Goal: Task Accomplishment & Management: Complete application form

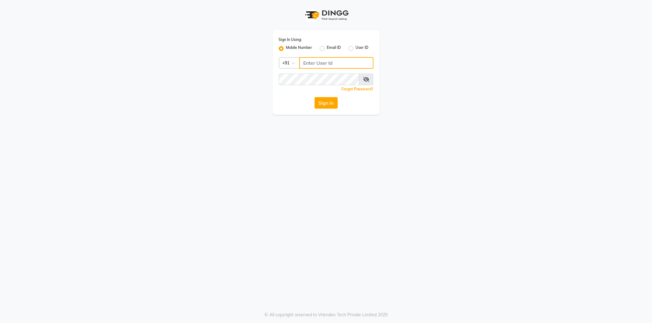
click at [336, 57] on input "Username" at bounding box center [336, 63] width 74 height 12
type input "8779037944"
click at [79, 71] on app-login "Sign In Using: Mobile Number Email ID User ID Country Code × +91 8779037944 Rem…" at bounding box center [326, 57] width 652 height 115
click at [362, 79] on span at bounding box center [366, 80] width 14 height 12
click at [365, 79] on icon at bounding box center [366, 79] width 6 height 5
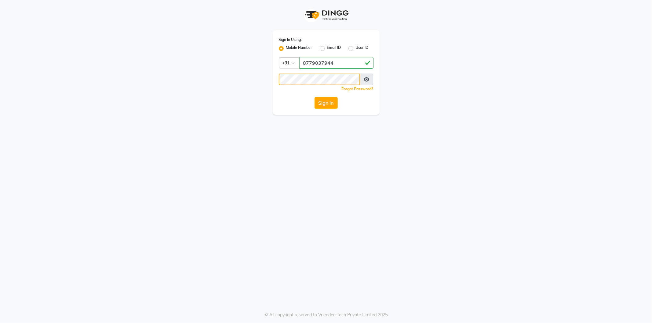
click at [114, 78] on app-login "Sign In Using: Mobile Number Email ID User ID Country Code × +91 8779037944 Rem…" at bounding box center [326, 57] width 652 height 115
click at [325, 101] on button "Sign In" at bounding box center [325, 103] width 23 height 12
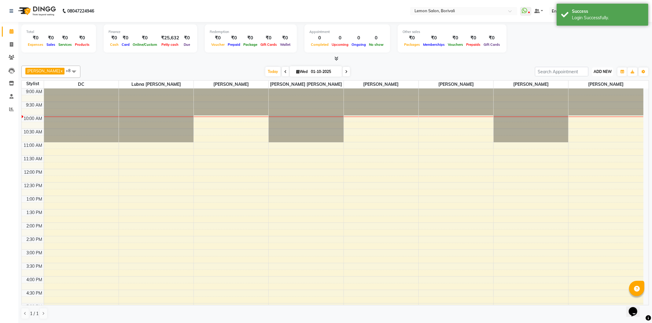
click at [601, 72] on span "ADD NEW" at bounding box center [603, 71] width 18 height 5
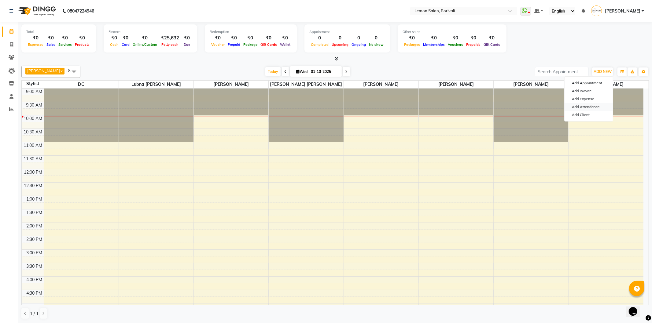
click at [592, 105] on link "Add Attendance" at bounding box center [588, 107] width 48 height 8
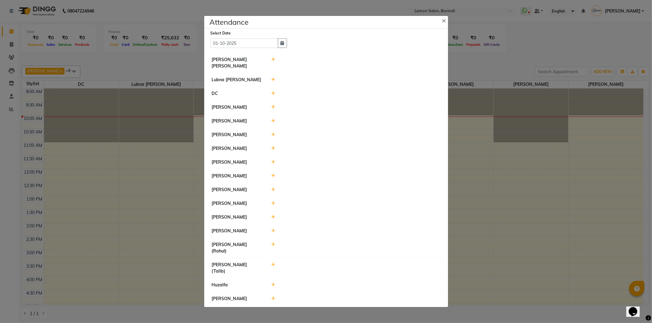
click at [273, 219] on icon at bounding box center [273, 217] width 4 height 4
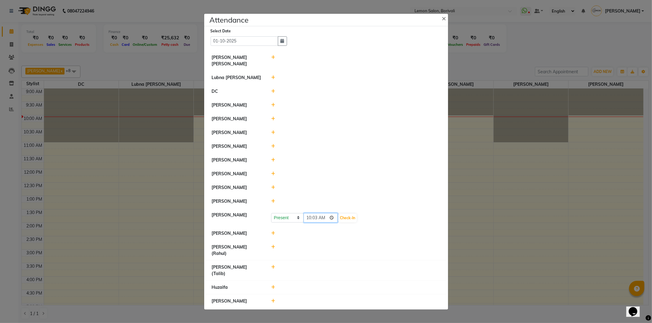
click at [333, 223] on input "10:03" at bounding box center [320, 217] width 34 height 9
type input "10:00"
click at [352, 222] on button "Check-In" at bounding box center [347, 218] width 18 height 9
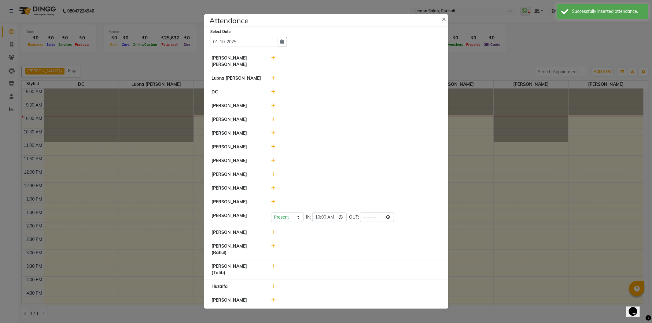
click at [273, 285] on icon at bounding box center [273, 287] width 4 height 4
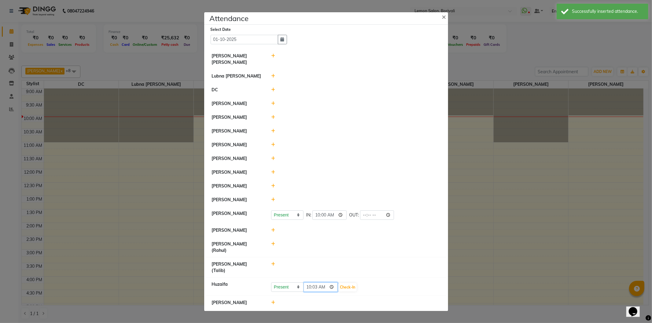
click at [335, 283] on input "10:03" at bounding box center [320, 287] width 34 height 9
type input "10:01"
click at [353, 283] on button "Check-In" at bounding box center [347, 287] width 18 height 9
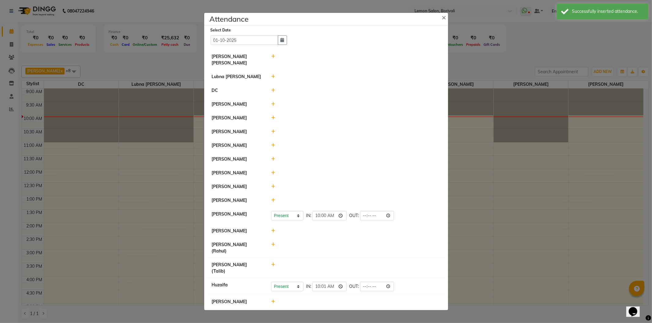
click at [273, 247] on icon at bounding box center [273, 245] width 4 height 4
drag, startPoint x: 289, startPoint y: 251, endPoint x: 289, endPoint y: 254, distance: 3.4
click at [289, 251] on select "Present Absent Late Half Day Weekly Off" at bounding box center [287, 247] width 32 height 9
select select "W"
click at [271, 247] on select "Present Absent Late Half Day Weekly Off" at bounding box center [287, 247] width 32 height 9
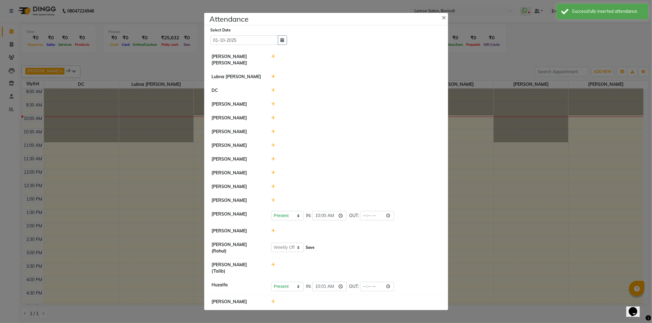
click at [307, 252] on button "Save" at bounding box center [310, 248] width 12 height 9
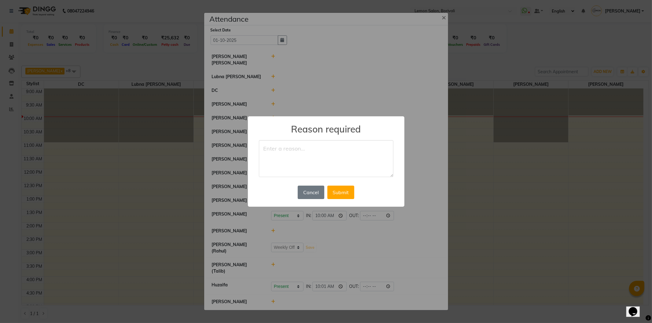
type textarea "L"
type textarea "DAY OFF"
click at [347, 197] on button "Submit" at bounding box center [340, 192] width 27 height 13
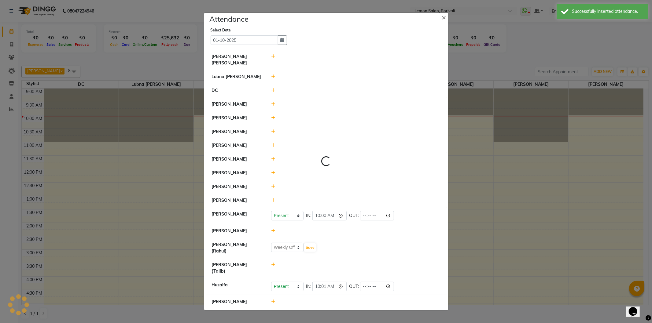
select select "W"
click at [272, 189] on icon at bounding box center [273, 187] width 4 height 4
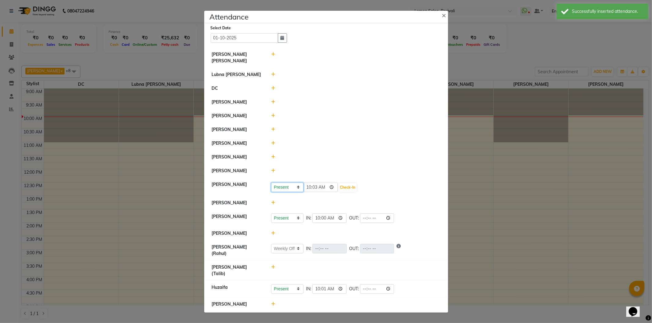
drag, startPoint x: 296, startPoint y: 193, endPoint x: 294, endPoint y: 197, distance: 4.0
click at [296, 192] on select "Present Absent Late Half Day Weekly Off" at bounding box center [287, 187] width 32 height 9
select select "W"
click at [271, 188] on select "Present Absent Late Half Day Weekly Off" at bounding box center [287, 187] width 32 height 9
click at [313, 192] on button "Save" at bounding box center [310, 187] width 12 height 9
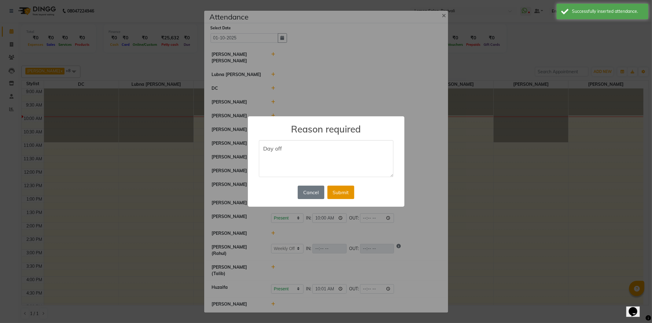
type textarea "Day off"
click at [343, 189] on button "Submit" at bounding box center [340, 192] width 27 height 13
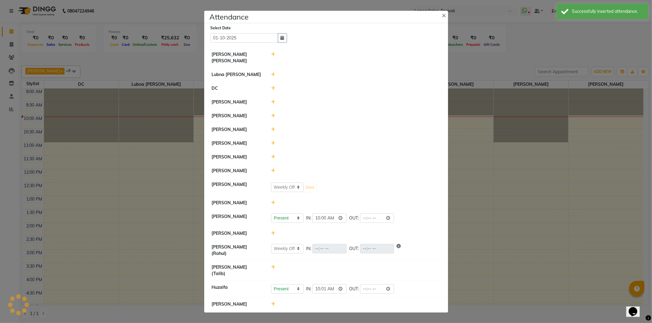
select select "W"
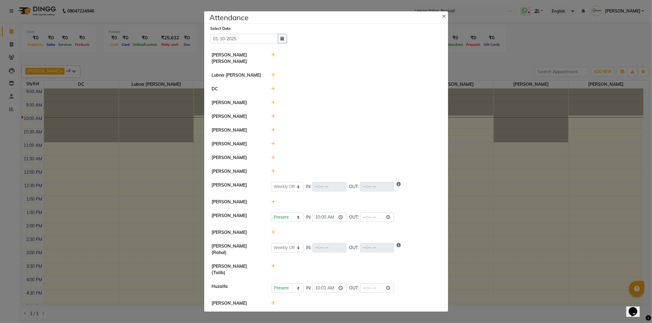
click at [274, 119] on icon at bounding box center [273, 116] width 4 height 4
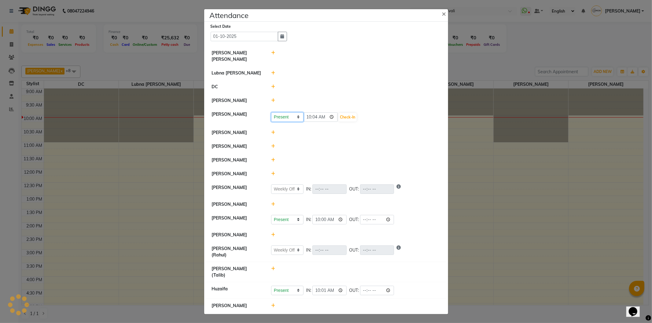
drag, startPoint x: 300, startPoint y: 123, endPoint x: 300, endPoint y: 128, distance: 5.2
click at [300, 126] on li "Rupa Singh Present Absent Late Half Day Weekly Off 10:04 Check-In" at bounding box center [326, 117] width 241 height 19
select select "W"
click at [271, 117] on select "Present Absent Late Half Day Weekly Off" at bounding box center [287, 116] width 32 height 9
click at [314, 121] on button "Save" at bounding box center [310, 117] width 12 height 9
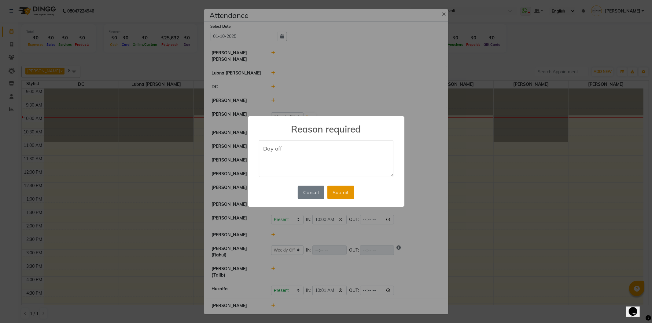
type textarea "Day off"
click at [344, 198] on button "Submit" at bounding box center [340, 192] width 27 height 13
select select "W"
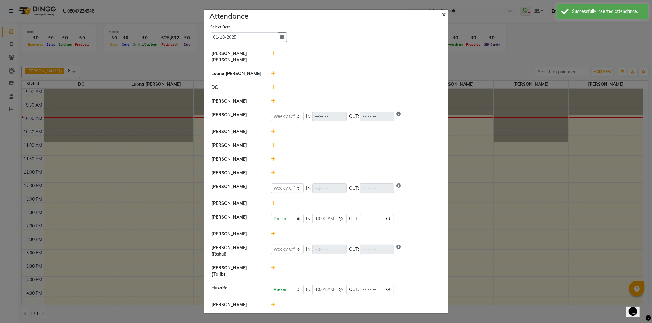
click at [443, 19] on span "×" at bounding box center [444, 13] width 4 height 9
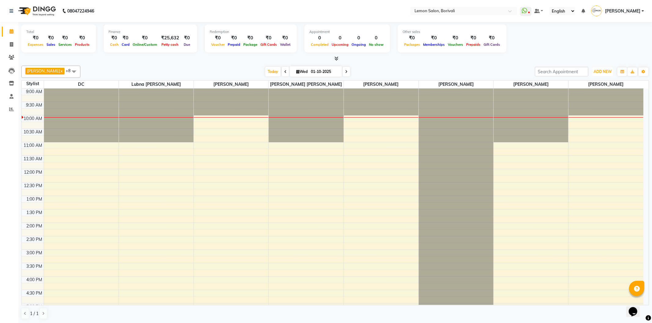
click at [605, 72] on span "ADD NEW" at bounding box center [603, 71] width 18 height 5
click at [597, 108] on link "Add Attendance" at bounding box center [588, 107] width 48 height 8
select select "W"
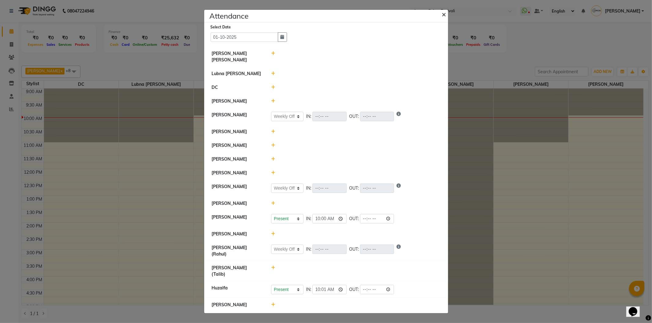
click at [444, 19] on span "×" at bounding box center [444, 13] width 4 height 9
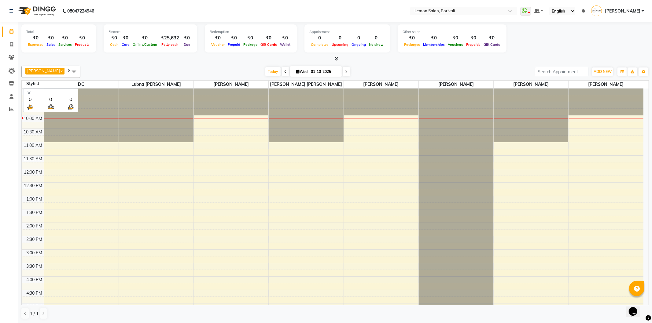
click at [57, 85] on span "DC" at bounding box center [81, 85] width 75 height 8
drag, startPoint x: 57, startPoint y: 85, endPoint x: 60, endPoint y: 67, distance: 17.6
click at [60, 67] on div "Mo Adnan x Prashant Chavan x DC x Lubna mushahid siddique x Nirmala jeevan mart…" at bounding box center [334, 192] width 627 height 259
click at [68, 69] on span at bounding box center [74, 72] width 12 height 12
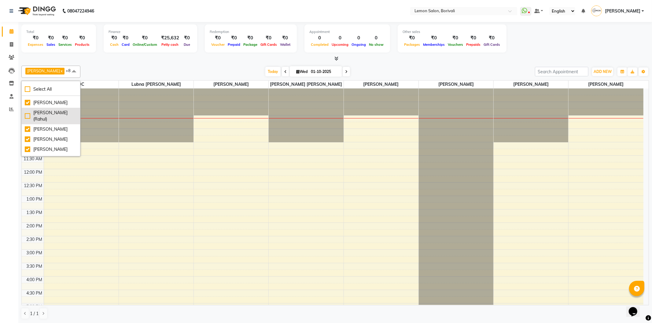
scroll to position [136, 0]
click at [50, 108] on div "[PERSON_NAME]" at bounding box center [51, 104] width 52 height 6
checkbox input "false"
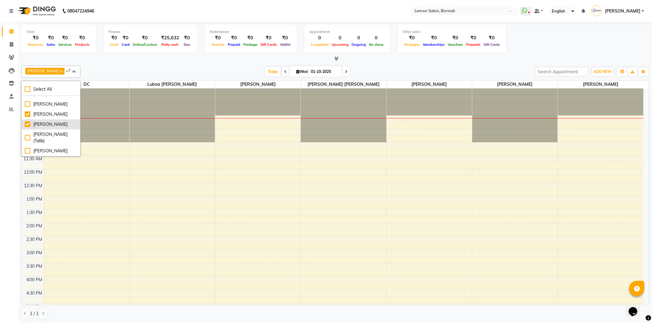
scroll to position [158, 0]
click at [50, 121] on div "[PERSON_NAME]" at bounding box center [51, 124] width 52 height 6
checkbox input "false"
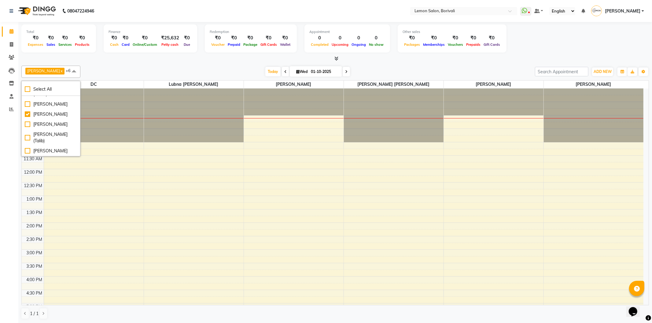
click at [144, 69] on div "Today Wed 01-10-2025" at bounding box center [307, 71] width 448 height 9
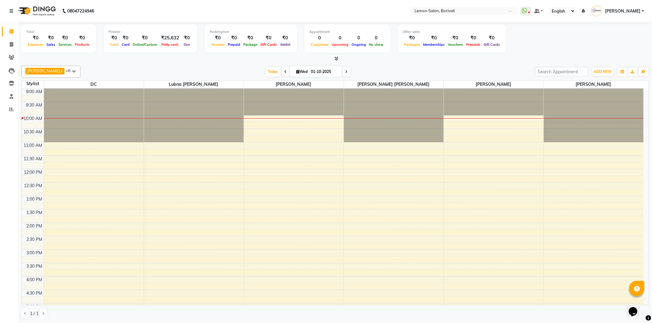
click at [282, 73] on span at bounding box center [285, 71] width 7 height 9
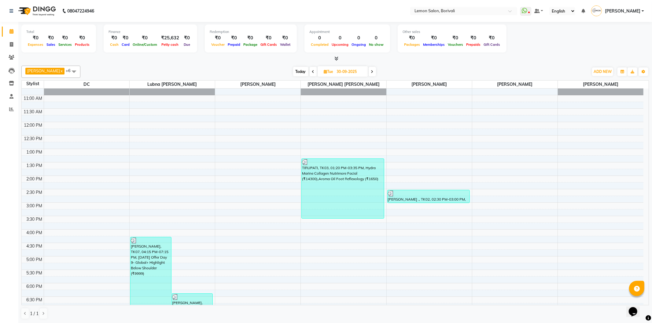
scroll to position [61, 0]
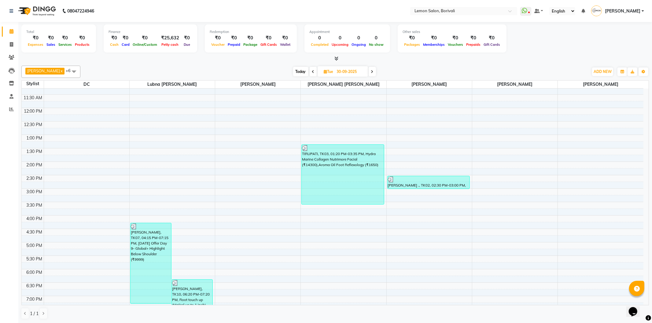
click at [297, 72] on span "Today" at bounding box center [300, 71] width 15 height 9
type input "01-10-2025"
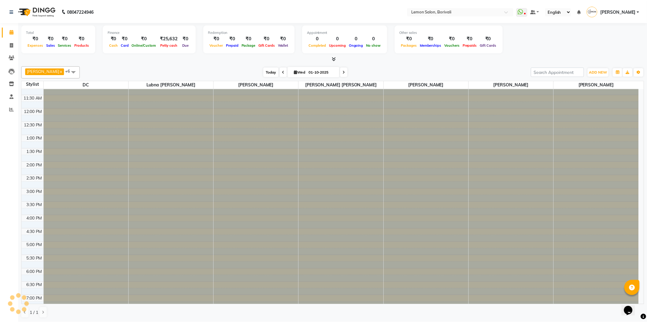
scroll to position [27, 0]
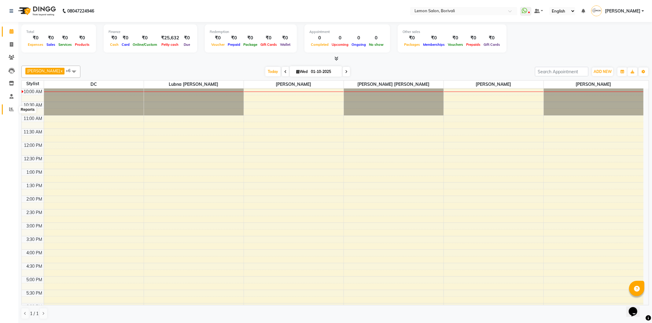
click at [16, 106] on span at bounding box center [11, 109] width 11 height 7
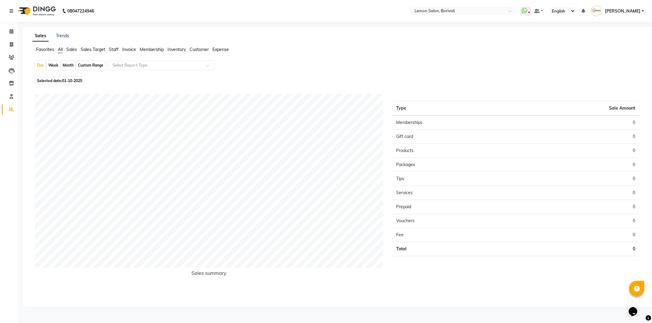
click at [112, 50] on span "Staff" at bounding box center [114, 50] width 10 height 6
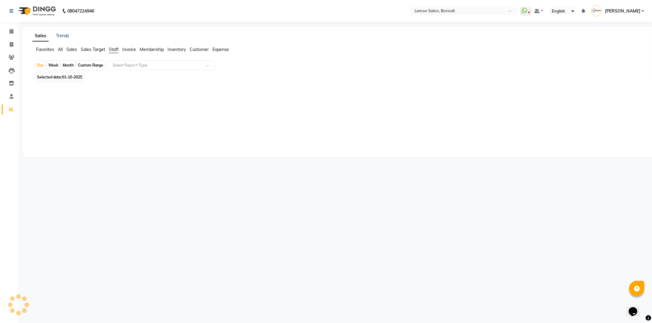
click at [87, 51] on span "Sales Target" at bounding box center [93, 50] width 24 height 6
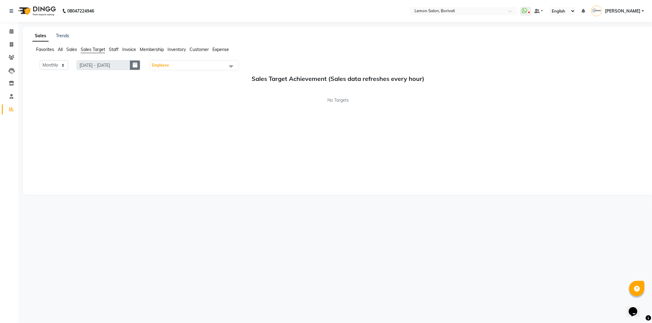
click at [136, 64] on button "button" at bounding box center [135, 65] width 10 height 9
select select "10"
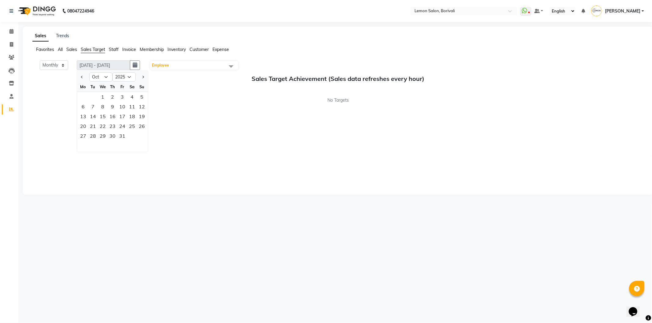
click at [129, 82] on div "Sa" at bounding box center [132, 87] width 10 height 10
click at [129, 79] on select "2015 2016 2017 2018 2019 2020 2021 2022 2023 2024 2025 2026 2027 2028 2029 2030…" at bounding box center [123, 76] width 23 height 9
select select "2024"
click at [113, 72] on select "2015 2016 2017 2018 2019 2020 2021 2022 2023 2024 2025 2026 2027 2028 2029 2030…" at bounding box center [123, 76] width 23 height 9
click at [97, 98] on div "1" at bounding box center [93, 97] width 10 height 10
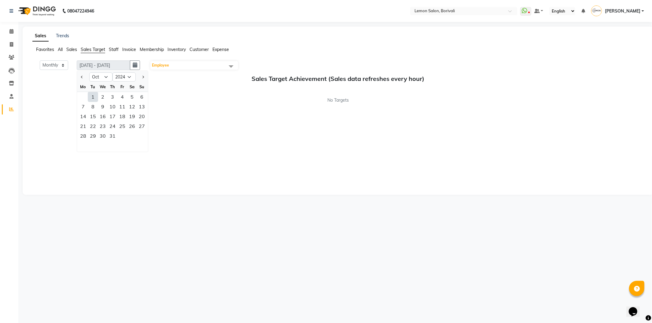
type input "01-10-2024 - 31-10-2024"
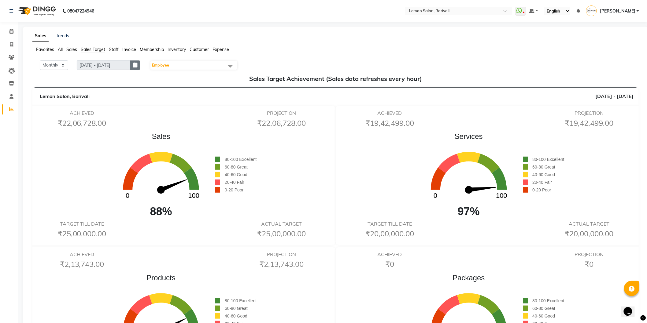
click at [140, 65] on button "button" at bounding box center [135, 65] width 10 height 9
select select "10"
select select "2024"
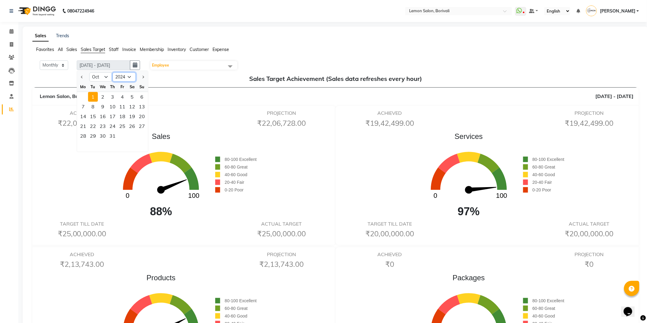
click at [113, 77] on select "2014 2015 2016 2017 2018 2019 2020 2021 2022 2023 2024 2025 2026 2027 2028 2029…" at bounding box center [123, 76] width 23 height 9
click at [108, 77] on select "Jan Feb Mar Apr May Jun Jul Aug Sep Oct Nov Dec" at bounding box center [100, 76] width 23 height 9
select select "9"
click at [90, 72] on select "Jan Feb Mar Apr May Jun Jul Aug Sep Oct Nov Dec" at bounding box center [100, 76] width 23 height 9
click at [143, 96] on div "1" at bounding box center [142, 97] width 10 height 10
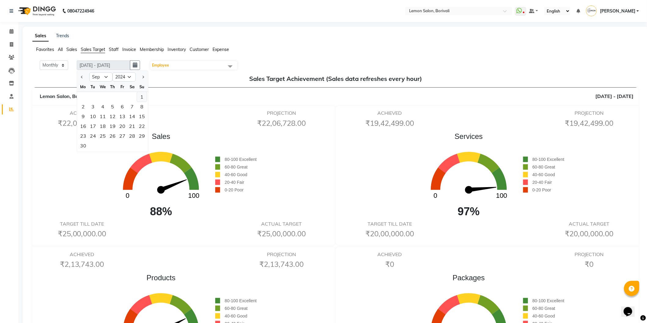
type input "01-09-2024 - 30-09-2024"
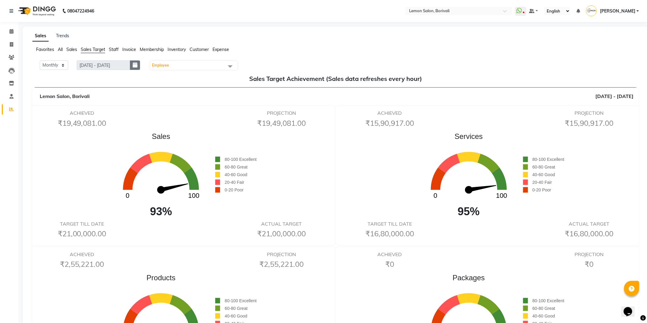
click at [140, 66] on button "button" at bounding box center [135, 65] width 10 height 9
select select "9"
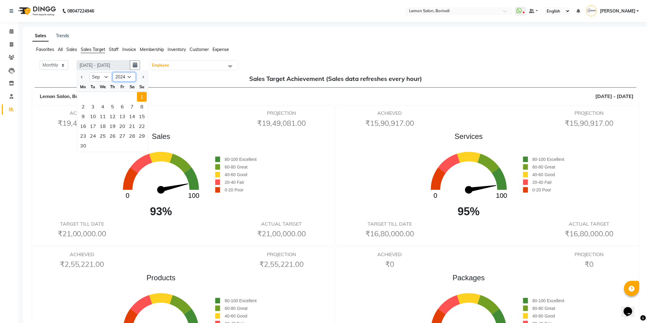
click at [127, 76] on select "2014 2015 2016 2017 2018 2019 2020 2021 2022 2023 2024 2025 2026 2027 2028 2029…" at bounding box center [123, 76] width 23 height 9
select select "2025"
click at [113, 72] on select "2014 2015 2016 2017 2018 2019 2020 2021 2022 2023 2024 2025 2026 2027 2028 2029…" at bounding box center [123, 76] width 23 height 9
click at [79, 98] on div "1" at bounding box center [83, 97] width 10 height 10
type input "01-09-2025 - 30-09-2025"
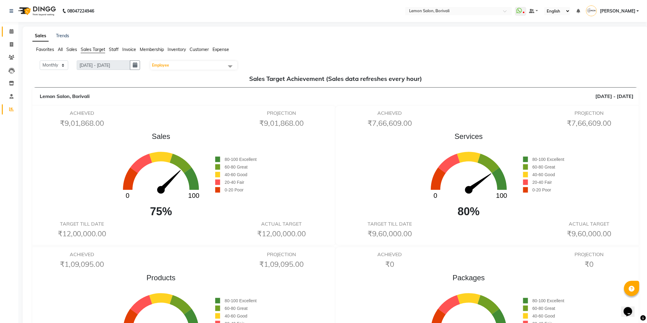
click at [9, 36] on link "Calendar" at bounding box center [9, 32] width 15 height 10
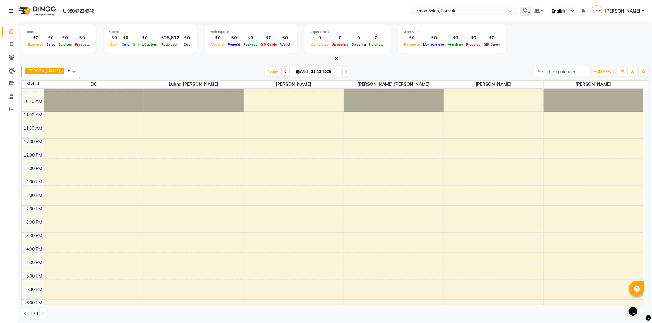
scroll to position [102, 0]
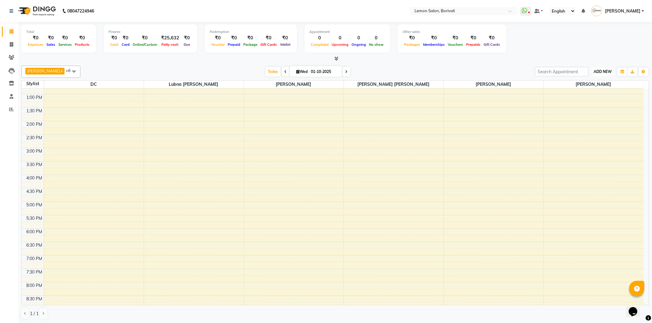
click at [599, 75] on button "ADD NEW Toggle Dropdown" at bounding box center [602, 72] width 21 height 9
click at [601, 108] on link "Add Attendance" at bounding box center [588, 107] width 48 height 8
select select "W"
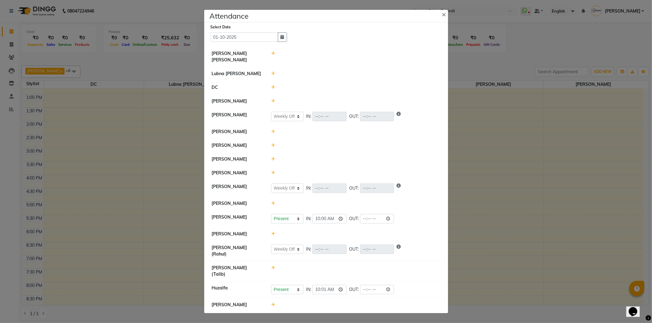
click at [273, 72] on icon at bounding box center [273, 74] width 4 height 4
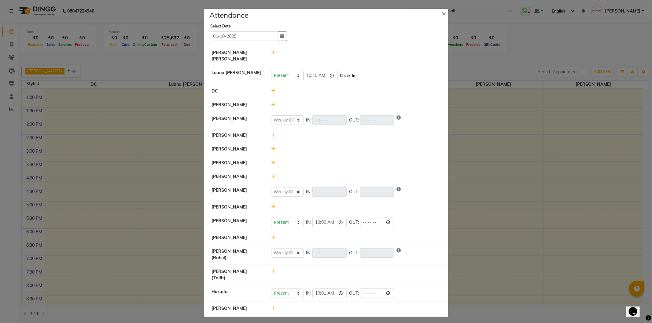
click at [348, 74] on button "Check-In" at bounding box center [347, 76] width 18 height 9
select select "W"
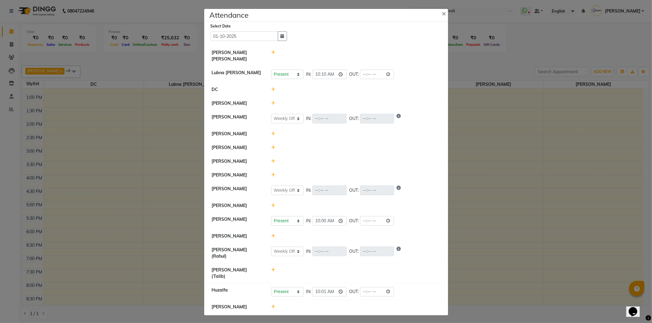
click at [273, 55] on icon at bounding box center [273, 52] width 4 height 4
click at [344, 60] on button "Check-In" at bounding box center [347, 55] width 18 height 9
select select "W"
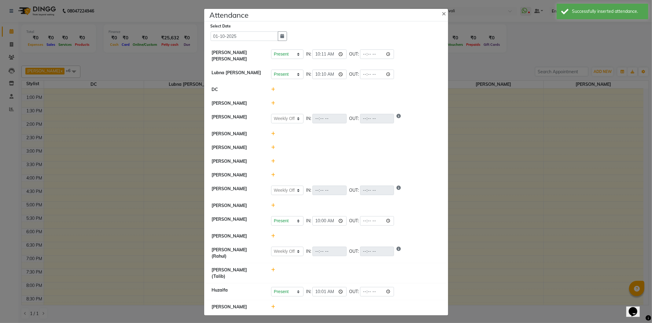
click at [273, 208] on icon at bounding box center [273, 206] width 4 height 4
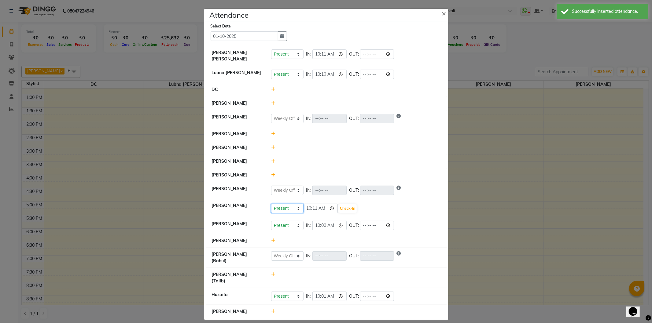
click at [289, 213] on select "Present Absent Late Half Day Weekly Off" at bounding box center [287, 208] width 32 height 9
select select "W"
click at [271, 206] on select "Present Absent Late Half Day Weekly Off" at bounding box center [287, 208] width 32 height 9
click at [308, 210] on button "Save" at bounding box center [310, 208] width 12 height 9
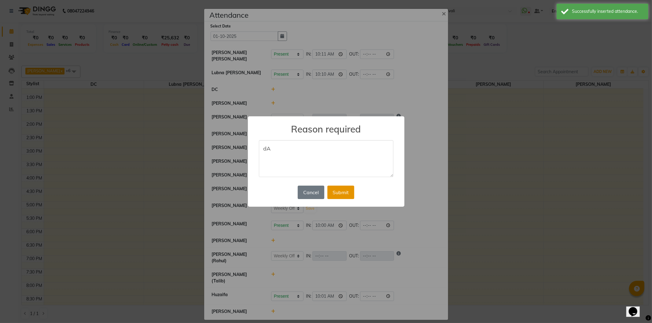
type textarea "d"
type textarea "Day off"
click at [329, 192] on button "Submit" at bounding box center [340, 192] width 27 height 13
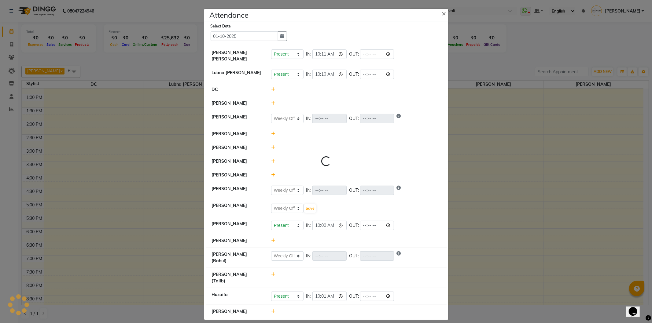
select select "W"
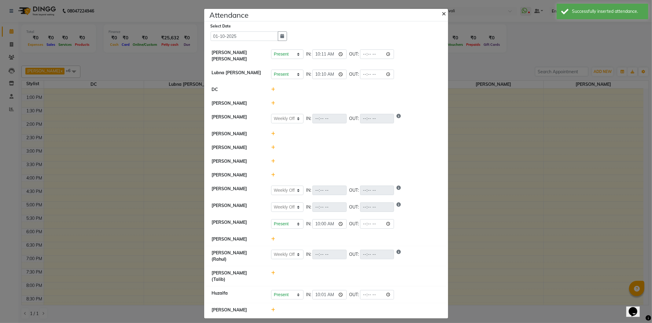
click at [444, 16] on span "×" at bounding box center [444, 13] width 4 height 9
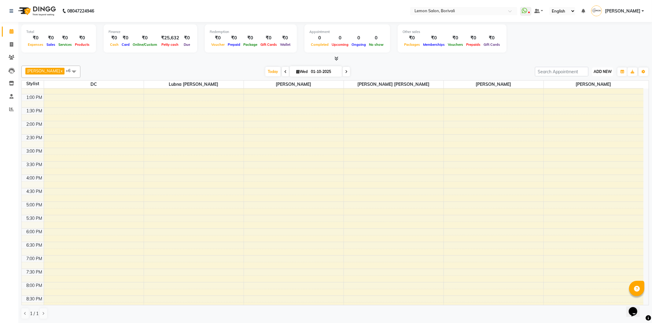
click at [602, 72] on span "ADD NEW" at bounding box center [603, 71] width 18 height 5
click at [592, 105] on link "Add Attendance" at bounding box center [588, 107] width 48 height 8
select select "W"
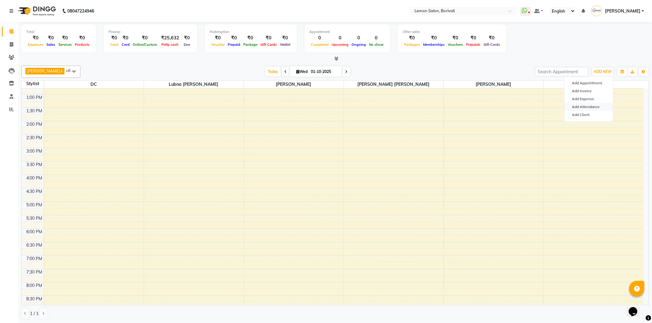
select select "W"
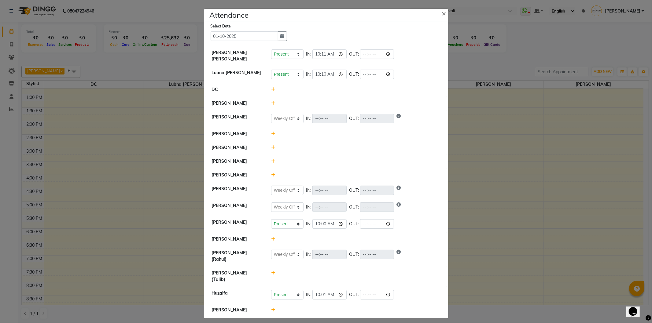
click at [273, 149] on icon at bounding box center [273, 147] width 4 height 4
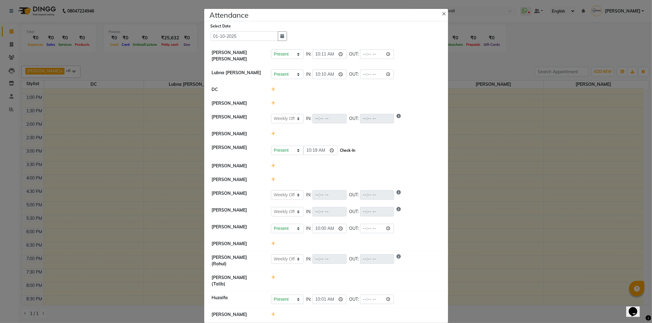
click at [350, 149] on button "Check-In" at bounding box center [347, 150] width 18 height 9
select select "W"
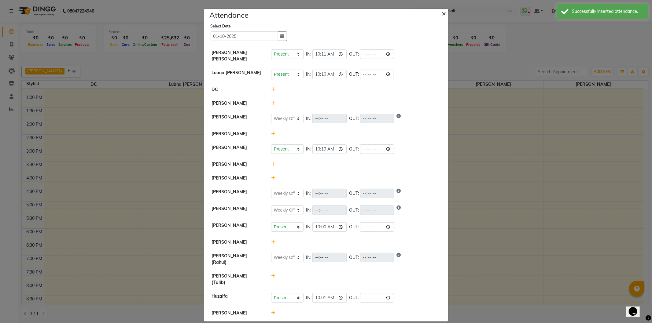
click at [442, 13] on span "×" at bounding box center [444, 13] width 4 height 9
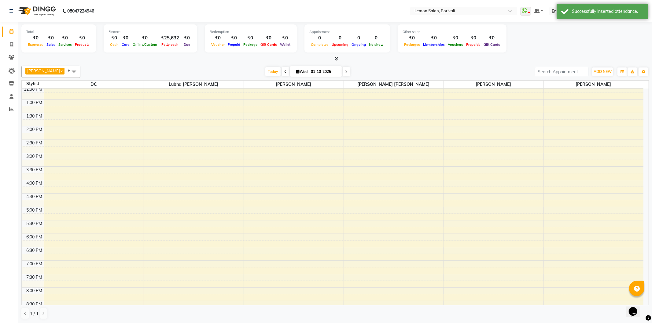
scroll to position [0, 0]
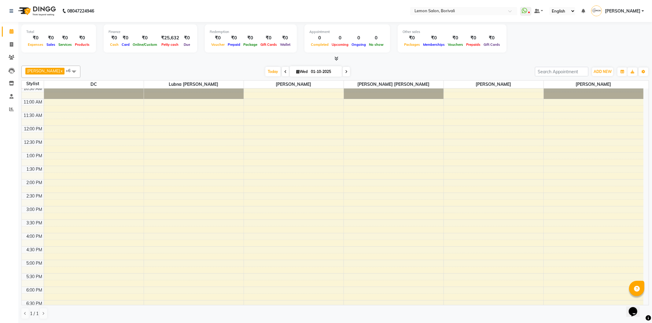
scroll to position [102, 0]
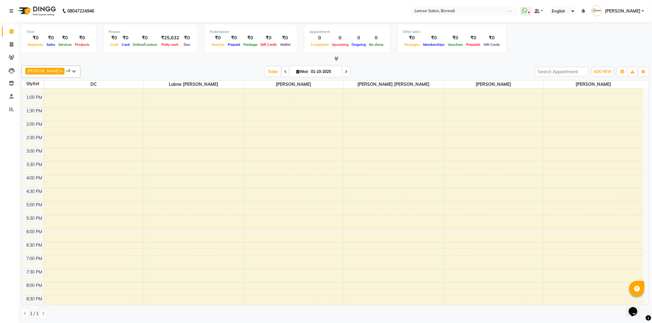
click at [164, 72] on div "Today Wed 01-10-2025" at bounding box center [307, 71] width 448 height 9
click at [597, 74] on button "ADD NEW Toggle Dropdown" at bounding box center [602, 72] width 21 height 9
click at [456, 65] on div "Mo Adnan x Prashant Chavan x DC x Lubna mushahid siddique x Nirmala jeevan mart…" at bounding box center [334, 192] width 627 height 259
